Goal: Information Seeking & Learning: Learn about a topic

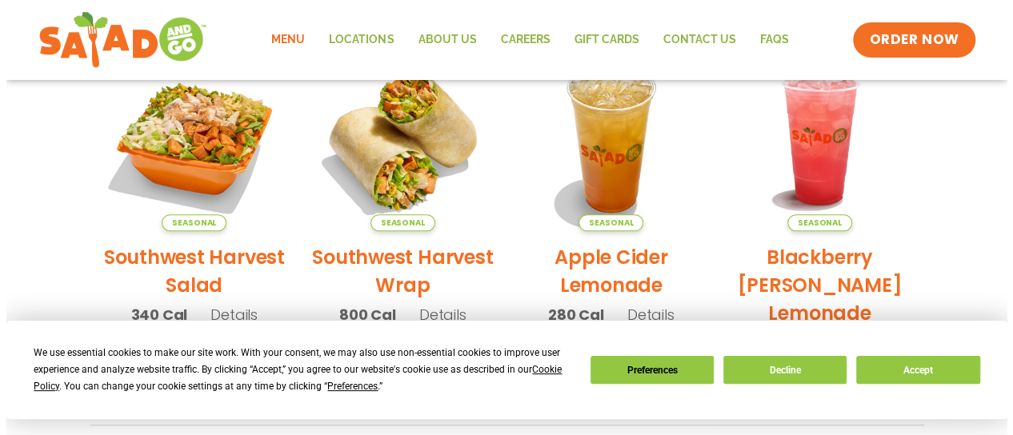
scroll to position [400, 0]
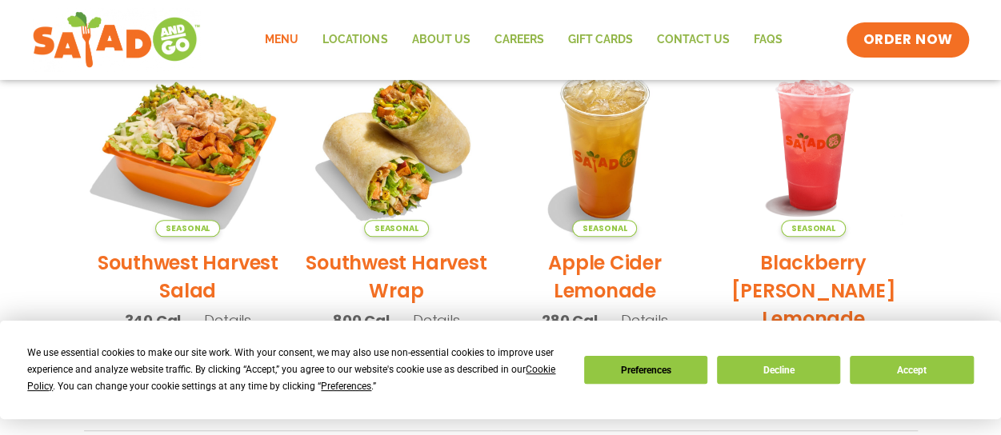
click at [203, 158] on img at bounding box center [187, 144] width 217 height 217
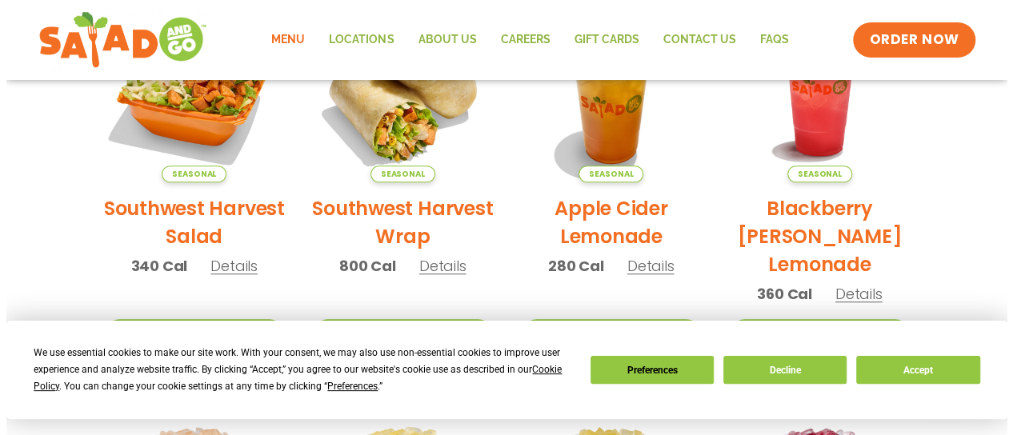
scroll to position [480, 0]
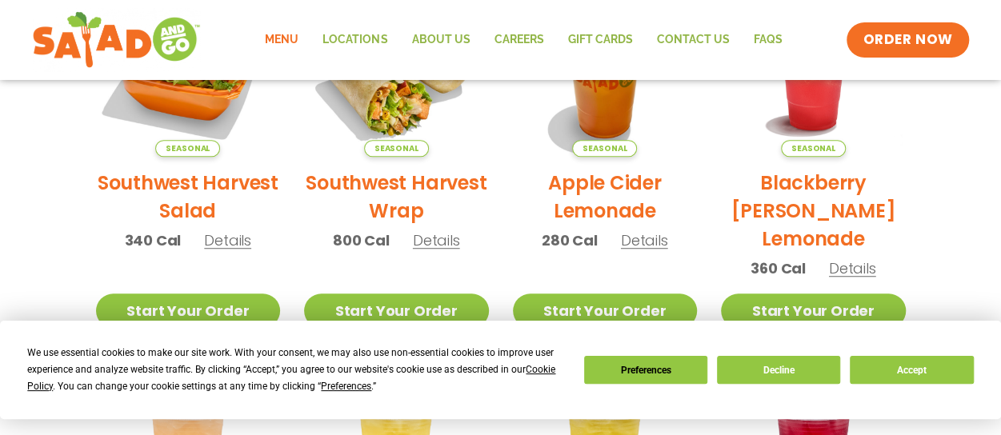
click at [424, 186] on h2 "Southwest Harvest Wrap" at bounding box center [396, 197] width 185 height 56
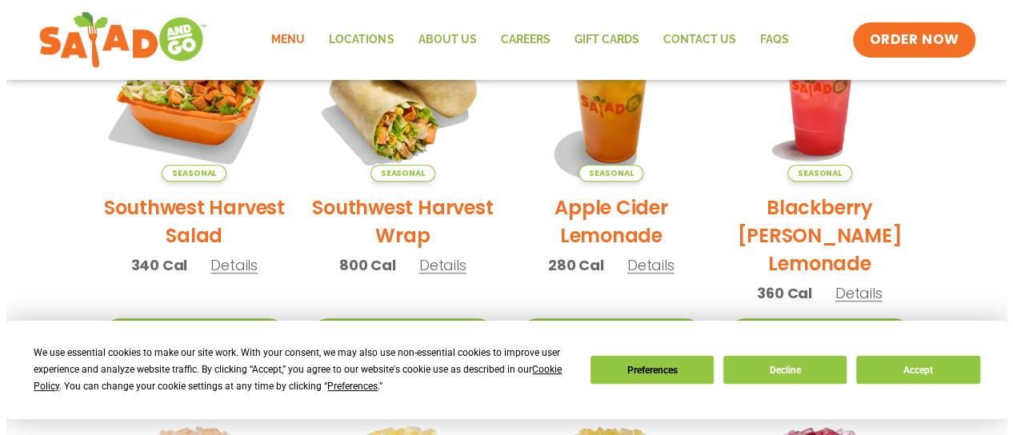
scroll to position [560, 0]
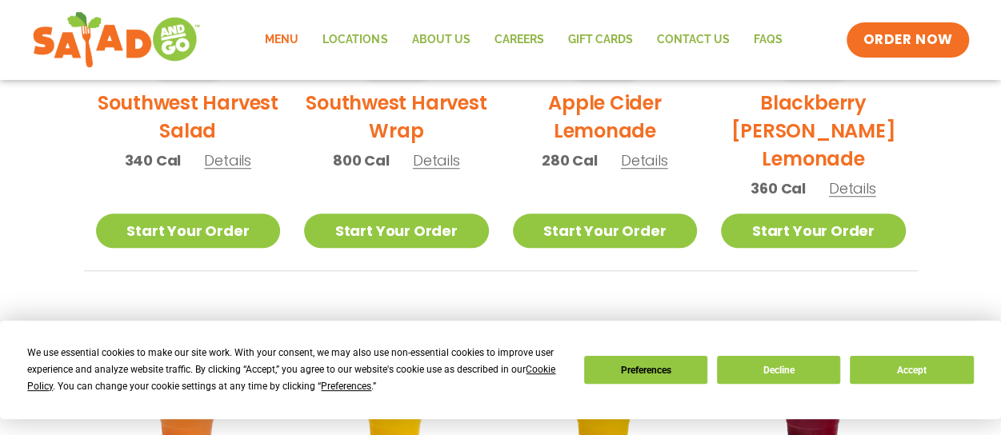
click at [592, 117] on h2 "Apple Cider Lemonade" at bounding box center [605, 117] width 185 height 56
